Goal: Navigation & Orientation: Find specific page/section

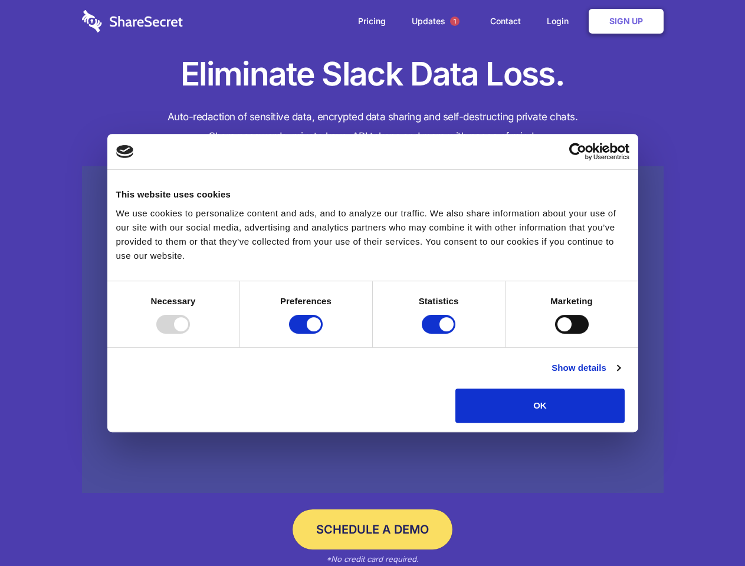
click at [190, 334] on div at bounding box center [173, 324] width 34 height 19
click at [323, 334] on input "Preferences" at bounding box center [306, 324] width 34 height 19
click at [440, 334] on input "Statistics" at bounding box center [439, 324] width 34 height 19
click at [555, 334] on input "Marketing" at bounding box center [572, 324] width 34 height 19
click at [620, 375] on link "Show details" at bounding box center [585, 368] width 68 height 14
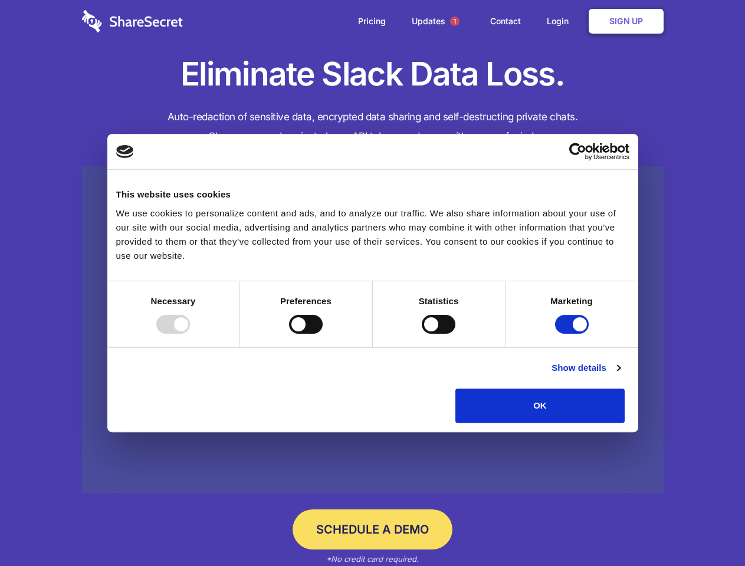
click at [0, 0] on li "Necessary 7 Necessary cookies help make a website usable by enabling basic func…" at bounding box center [0, 0] width 0 height 0
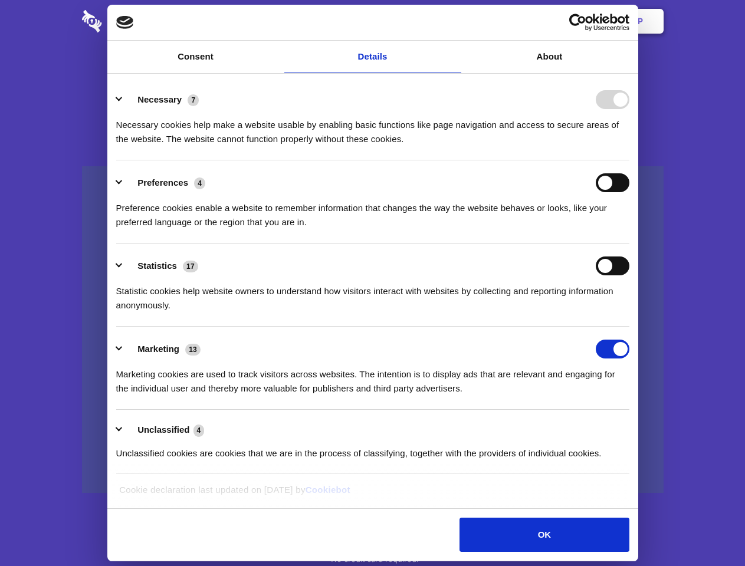
click at [454, 21] on span "1" at bounding box center [454, 21] width 9 height 9
